Goal: Communication & Community: Share content

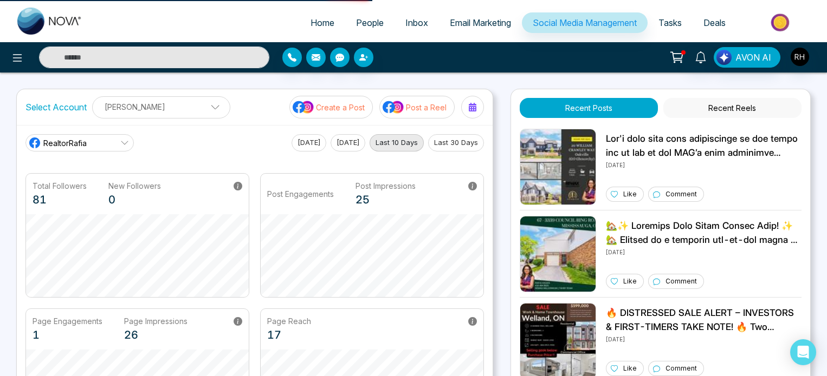
select select "*"
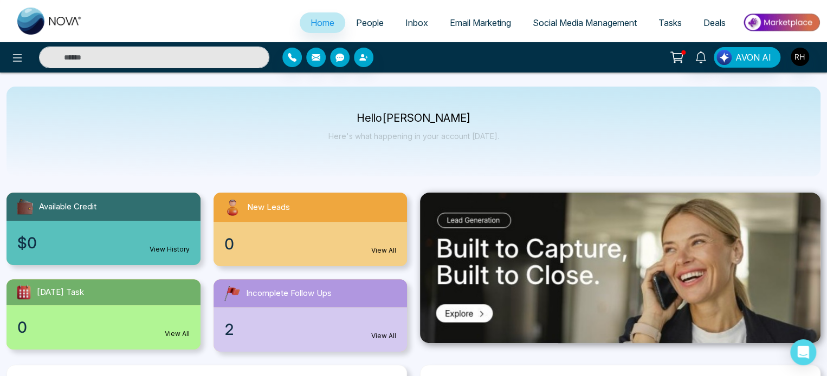
click at [573, 25] on span "Social Media Management" at bounding box center [584, 22] width 104 height 11
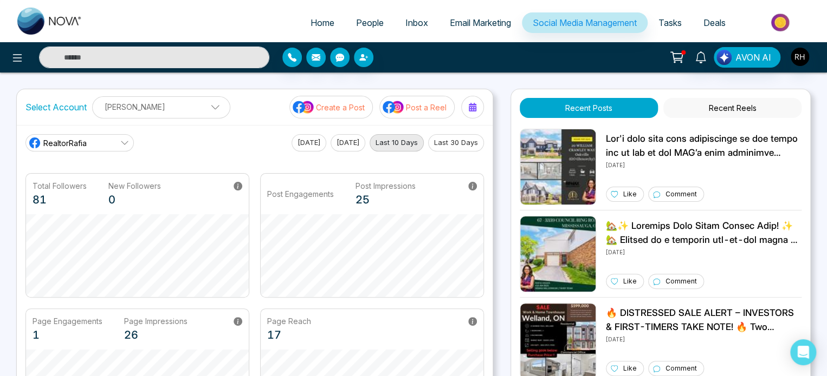
click at [355, 102] on p "Create a Post" at bounding box center [340, 107] width 49 height 11
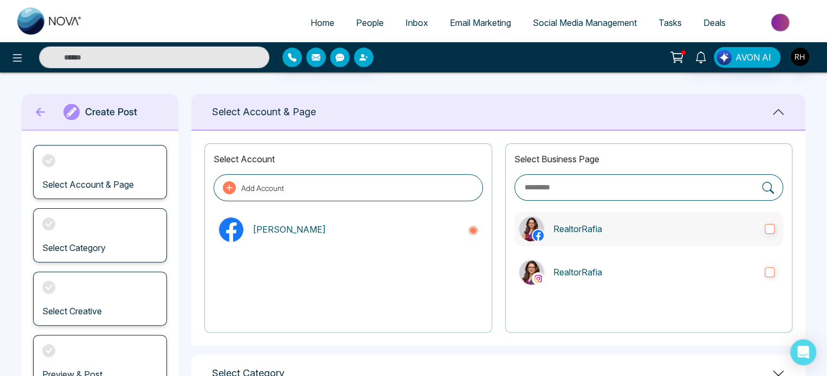
click at [767, 223] on label "RealtorRafia" at bounding box center [648, 229] width 269 height 35
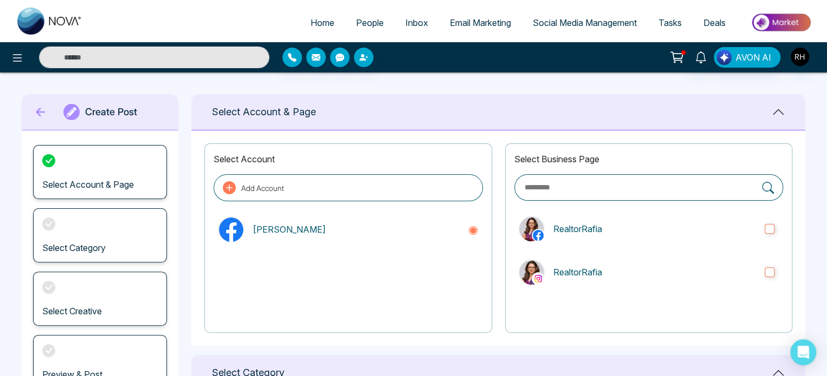
scroll to position [243, 0]
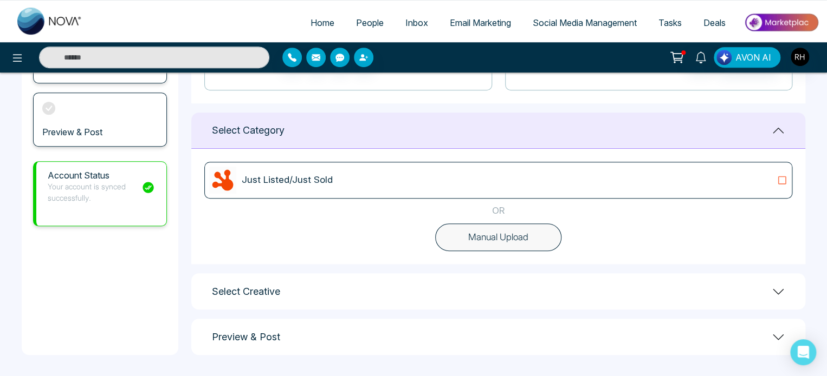
click at [530, 241] on button "Manual Upload" at bounding box center [498, 238] width 126 height 28
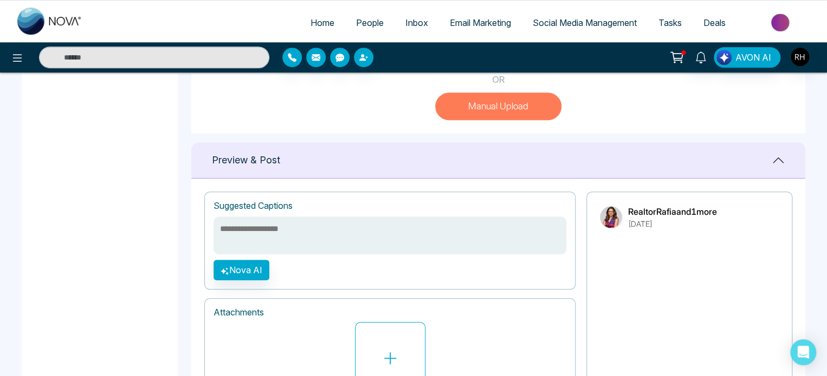
scroll to position [375, 0]
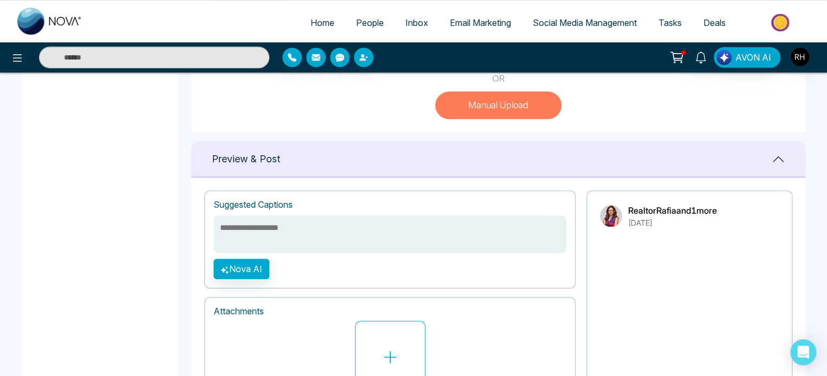
click at [500, 114] on button "Manual Upload" at bounding box center [498, 106] width 126 height 28
click at [485, 120] on button "Manual Upload" at bounding box center [498, 106] width 126 height 28
click at [324, 235] on textarea at bounding box center [389, 235] width 353 height 38
paste textarea "**********"
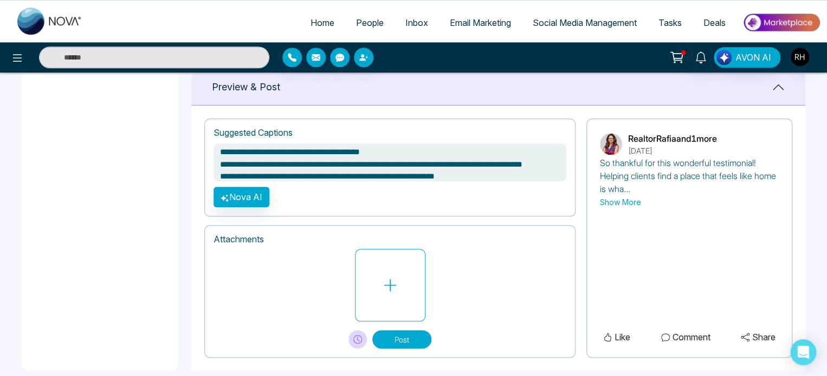
scroll to position [462, 0]
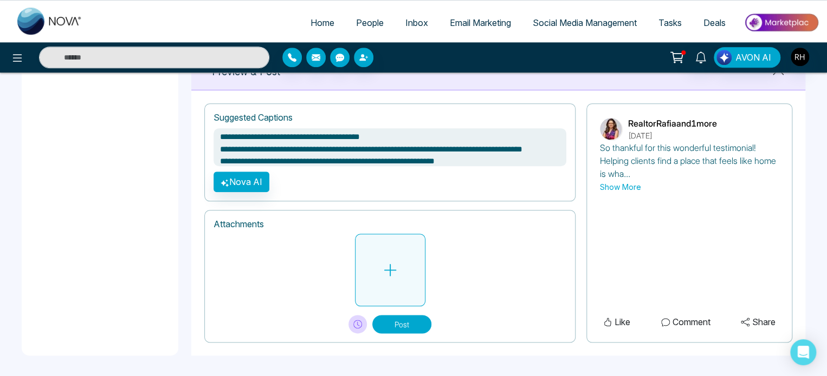
type textarea "**********"
click at [394, 272] on icon at bounding box center [390, 270] width 16 height 16
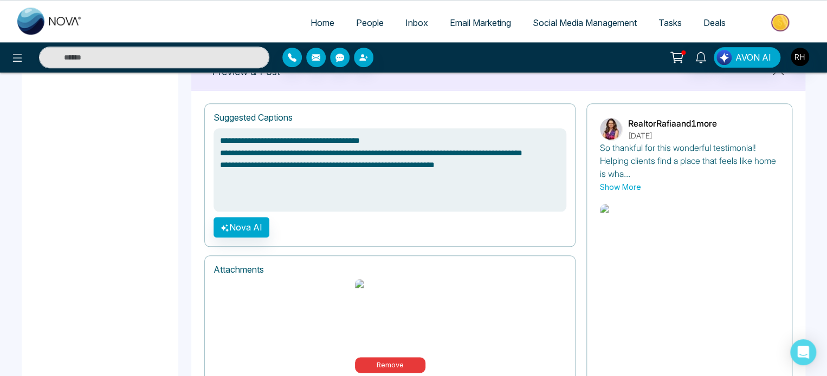
scroll to position [527, 0]
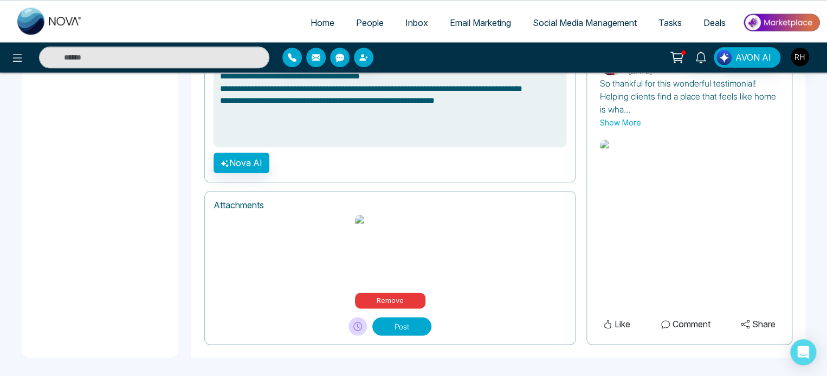
click at [411, 324] on button "Post" at bounding box center [401, 326] width 59 height 18
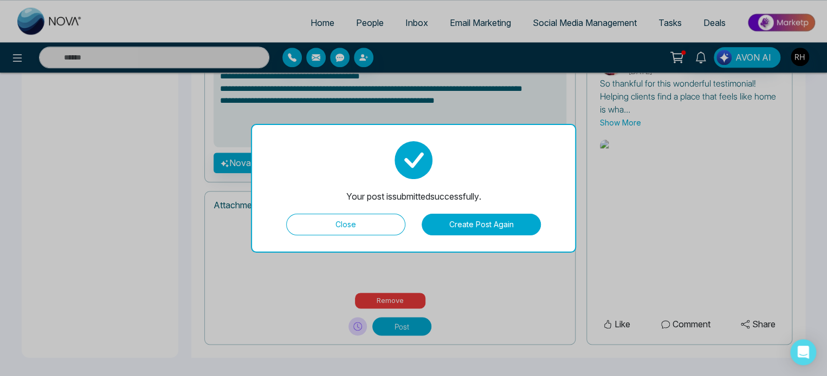
click at [363, 216] on button "Close" at bounding box center [345, 225] width 119 height 22
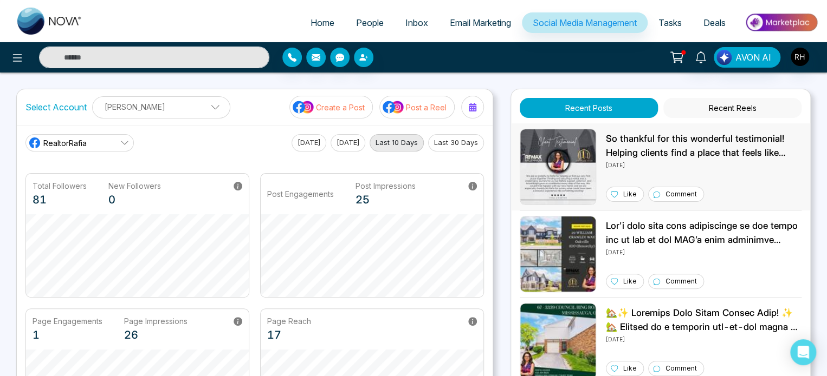
click at [769, 147] on p "So thankful for this wonderful testimonial! Helping clients find a place that f…" at bounding box center [704, 146] width 196 height 28
